Goal: Information Seeking & Learning: Learn about a topic

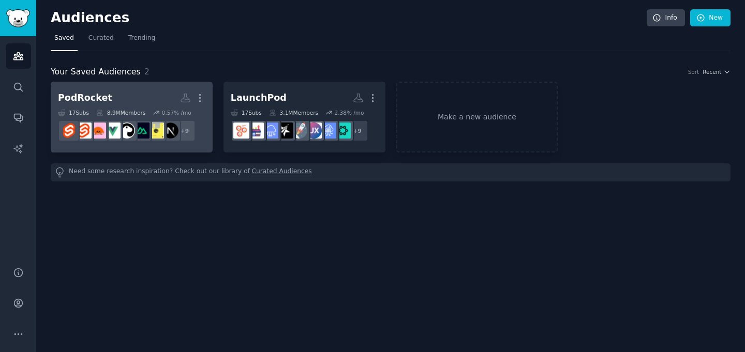
click at [150, 89] on h2 "PodRocket More" at bounding box center [131, 98] width 147 height 18
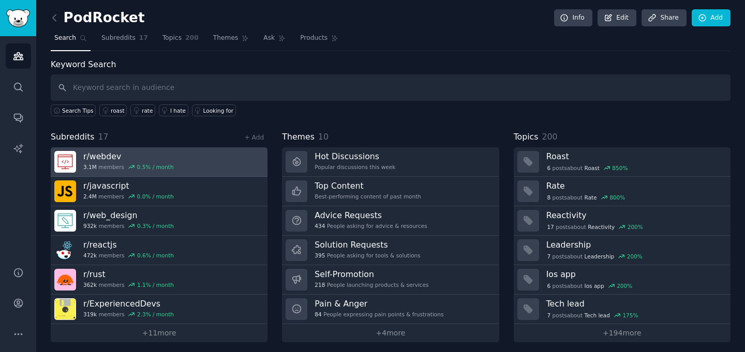
scroll to position [4, 0]
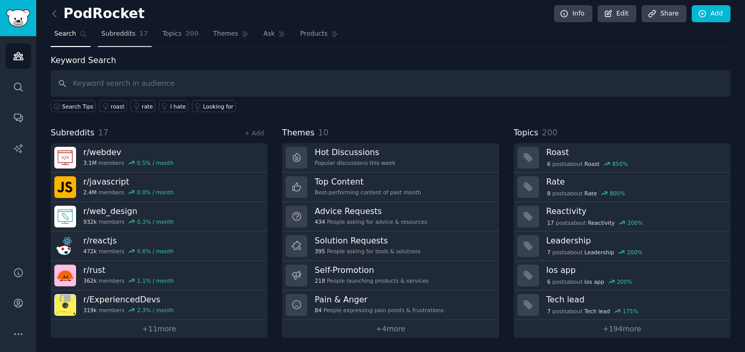
click at [125, 35] on span "Subreddits" at bounding box center [118, 33] width 34 height 9
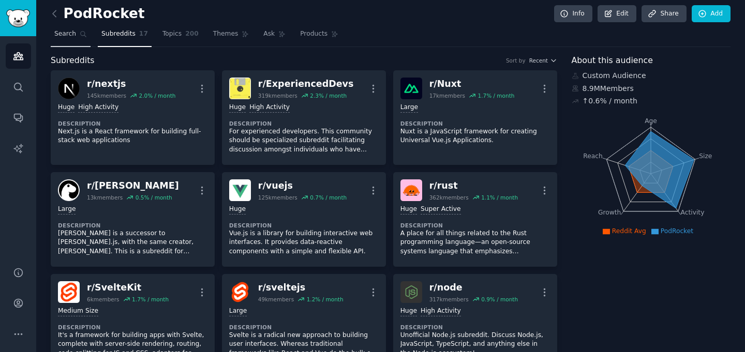
click at [77, 36] on link "Search" at bounding box center [71, 36] width 40 height 21
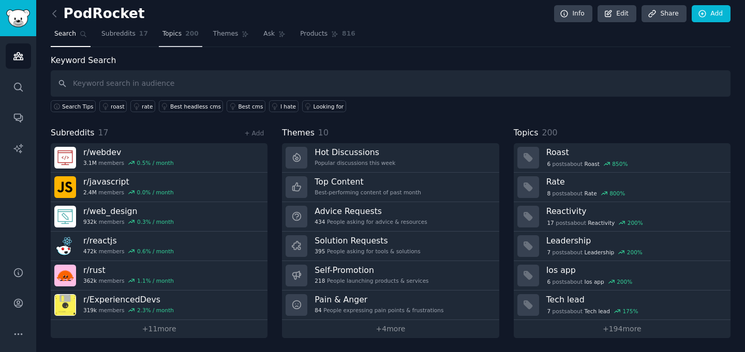
click at [168, 37] on span "Topics" at bounding box center [171, 33] width 19 height 9
click at [216, 37] on span "Themes" at bounding box center [225, 33] width 25 height 9
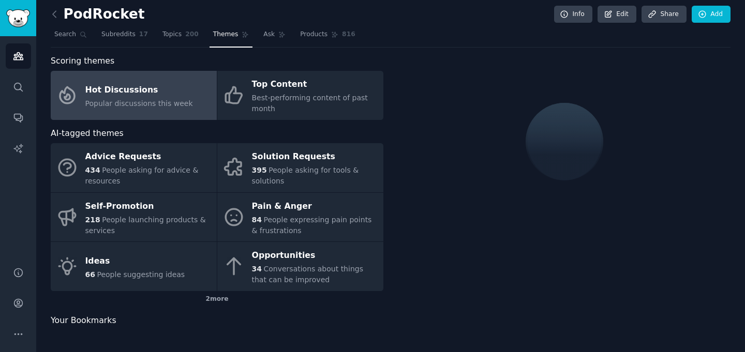
scroll to position [4, 0]
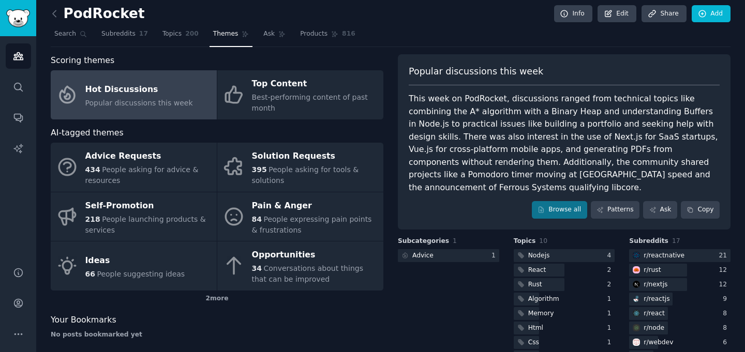
click at [473, 129] on div "This week on PodRocket, discussions ranged from technical topics like combining…" at bounding box center [564, 143] width 311 height 101
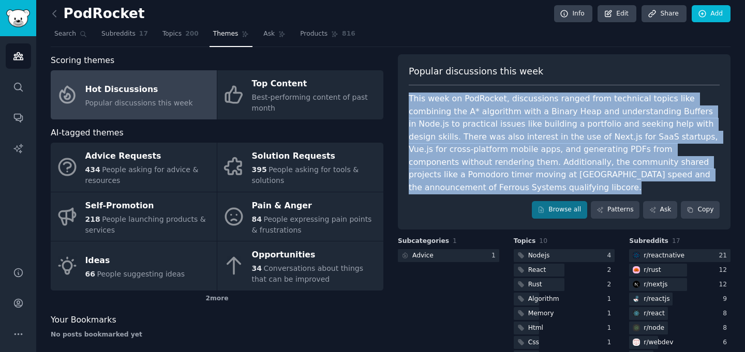
click at [473, 129] on div "This week on PodRocket, discussions ranged from technical topics like combining…" at bounding box center [564, 143] width 311 height 101
click at [467, 154] on div "This week on PodRocket, discussions ranged from technical topics like combining…" at bounding box center [564, 143] width 311 height 101
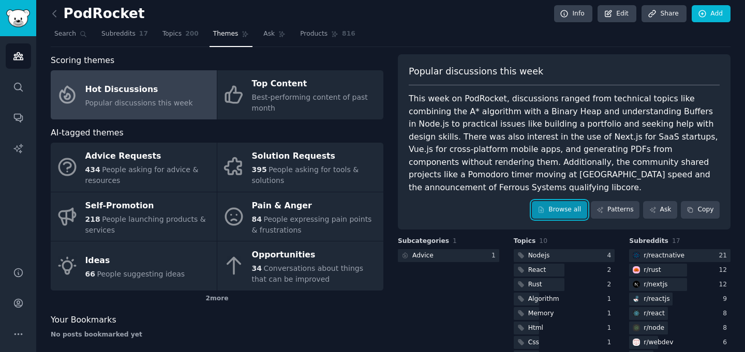
click at [578, 201] on link "Browse all" at bounding box center [559, 210] width 55 height 18
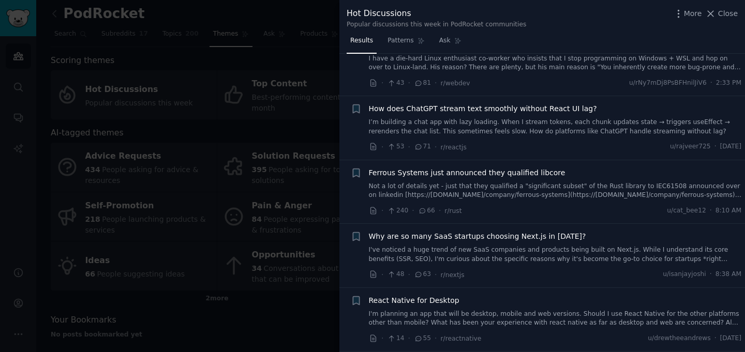
scroll to position [94, 0]
click at [505, 197] on link "Not a lot of details yet - just that they qualified a "significant subset" of t…" at bounding box center [555, 192] width 373 height 18
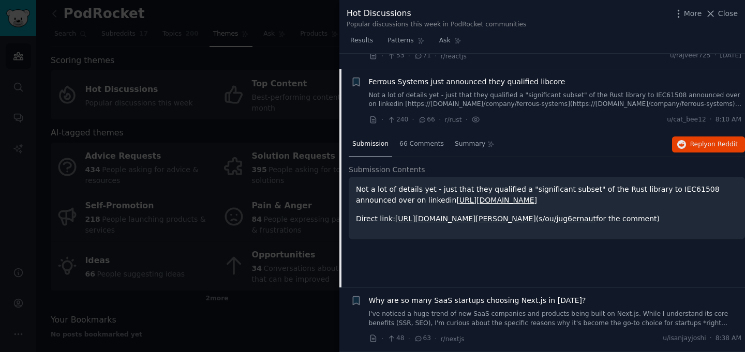
scroll to position [201, 0]
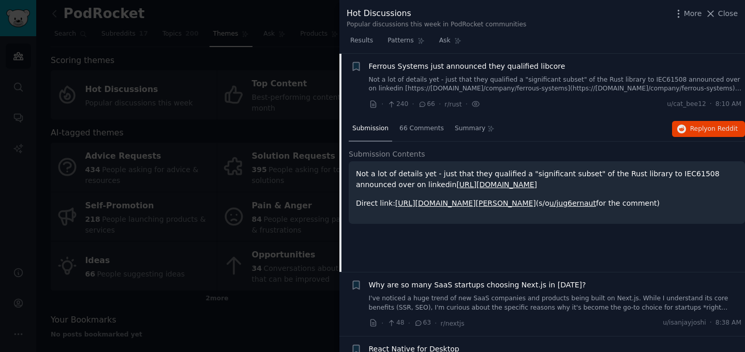
click at [466, 185] on link "[URL][DOMAIN_NAME]" at bounding box center [496, 185] width 81 height 8
click at [510, 206] on link "[URL][DOMAIN_NAME][PERSON_NAME]" at bounding box center [465, 203] width 141 height 8
